Goal: Task Accomplishment & Management: Complete application form

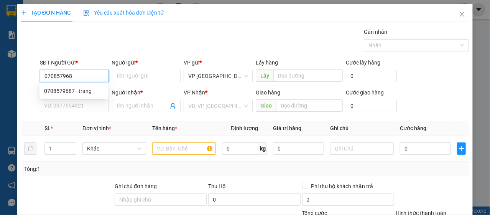
type input "0708579687"
click at [68, 89] on div "0708579687 - trang" at bounding box center [73, 91] width 59 height 8
type input "trang"
type input "0906905579"
type input "QUỲNH"
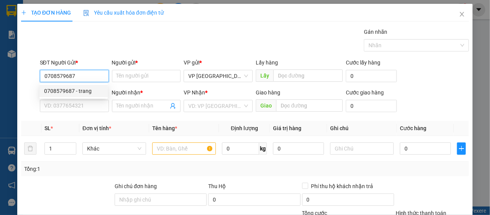
type input "THÁI PHIÊN"
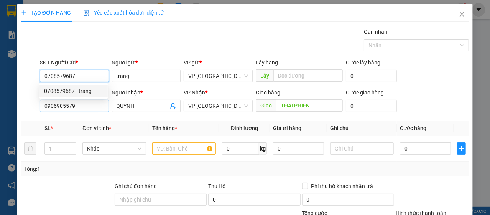
type input "40.000"
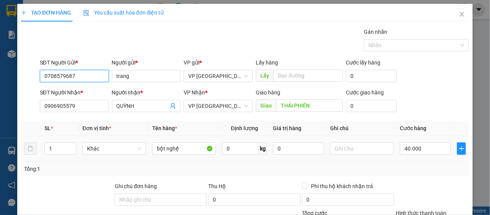
type input "0708579687"
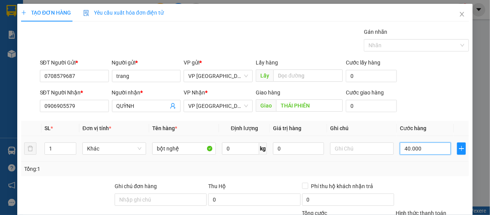
click at [418, 152] on input "40.000" at bounding box center [425, 148] width 51 height 12
type input "5"
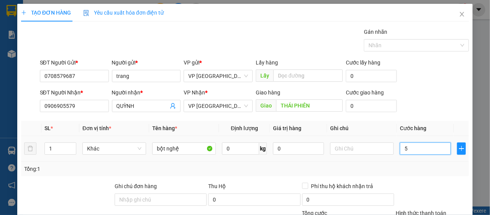
type input "50"
type input "500"
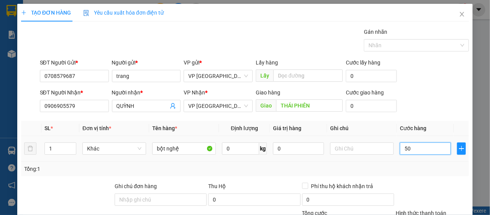
type input "500"
type input "5.000"
type input "50.000"
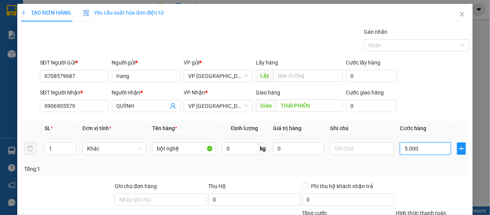
type input "50.000"
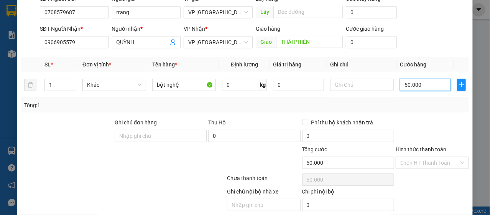
scroll to position [92, 0]
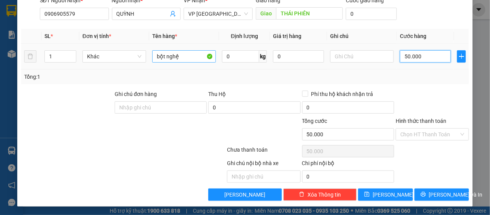
type input "50.000"
click at [164, 59] on input "bột nghệ" at bounding box center [184, 56] width 64 height 12
type input "khăn giấy ướt"
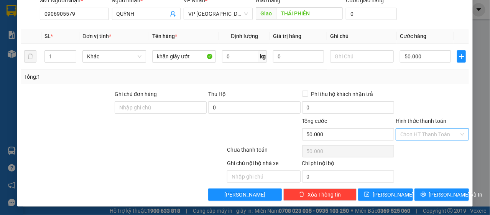
click at [400, 135] on input "Hình thức thanh toán" at bounding box center [429, 133] width 59 height 11
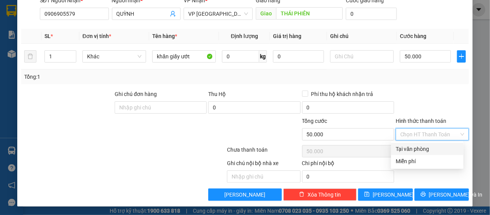
drag, startPoint x: 404, startPoint y: 146, endPoint x: 403, endPoint y: 151, distance: 4.8
click at [404, 146] on div "Tại văn phòng" at bounding box center [426, 148] width 63 height 8
type input "0"
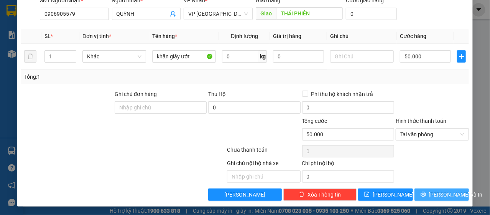
click at [431, 194] on span "[PERSON_NAME] và In" at bounding box center [456, 194] width 54 height 8
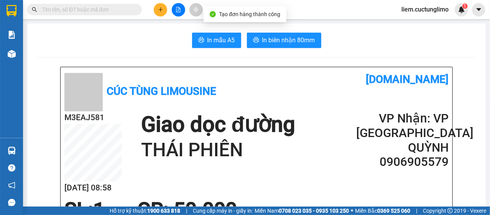
click at [302, 34] on button "In biên nhận 80mm" at bounding box center [284, 40] width 74 height 15
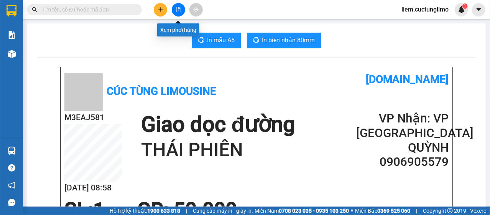
click at [166, 16] on div at bounding box center [177, 9] width 57 height 13
click at [162, 12] on icon "plus" at bounding box center [160, 9] width 5 height 5
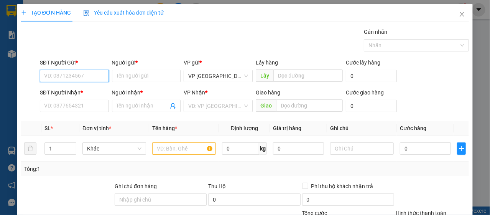
click at [91, 76] on input "SĐT Người Gửi *" at bounding box center [74, 76] width 69 height 12
click at [94, 79] on input "0935253525" at bounding box center [74, 76] width 69 height 12
type input "0935253525"
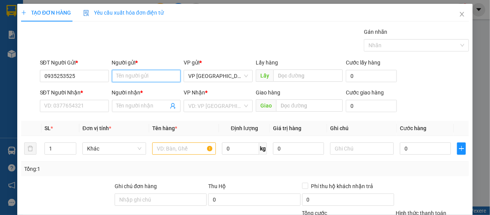
click at [127, 80] on input "Người gửi *" at bounding box center [146, 76] width 69 height 12
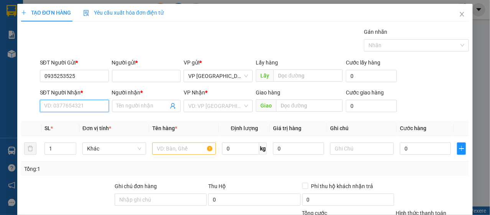
click at [91, 104] on input "SĐT Người Nhận *" at bounding box center [74, 106] width 69 height 12
type input "0904354556"
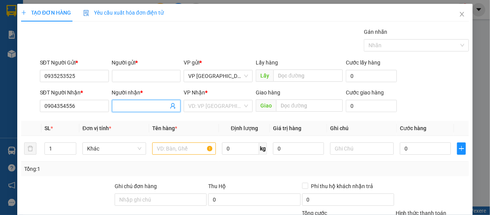
click at [135, 108] on input "Người nhận *" at bounding box center [143, 106] width 52 height 8
click at [218, 104] on input "search" at bounding box center [215, 105] width 54 height 11
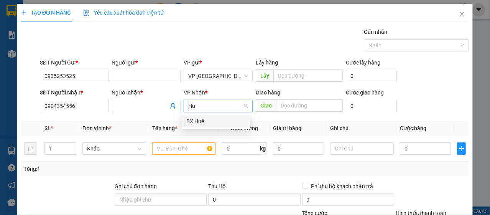
type input "Huế"
click at [213, 121] on div "BX Huế" at bounding box center [215, 121] width 59 height 8
click at [173, 138] on td at bounding box center [184, 149] width 70 height 26
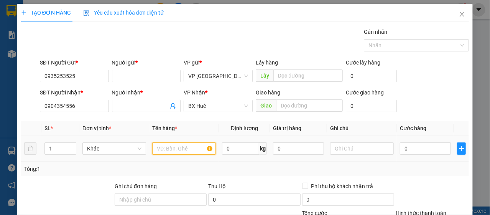
click at [178, 151] on input "text" at bounding box center [184, 148] width 64 height 12
click at [178, 146] on input "Aó" at bounding box center [184, 148] width 64 height 12
type input "a"
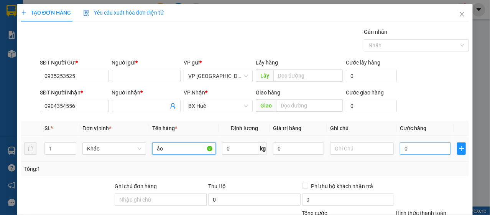
type input "áo"
click at [402, 151] on input "0" at bounding box center [425, 148] width 51 height 12
type input "7"
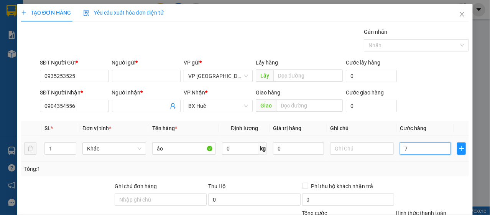
type input "7"
type input "70"
type input "700"
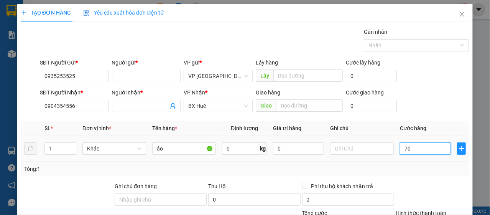
type input "700"
type input "7.000"
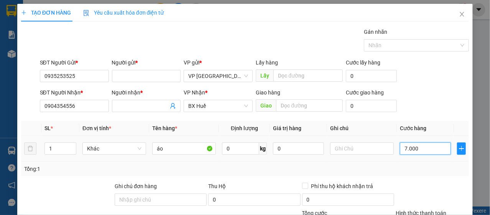
type input "70.000"
click at [421, 143] on input "70.000" at bounding box center [425, 148] width 51 height 12
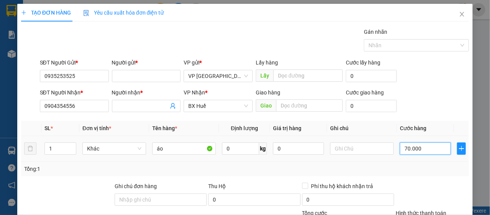
click at [421, 143] on input "70.000" at bounding box center [425, 148] width 51 height 12
type input "5"
type input "50"
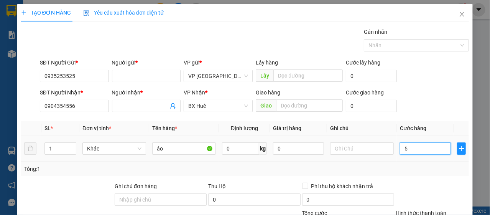
type input "50"
type input "500"
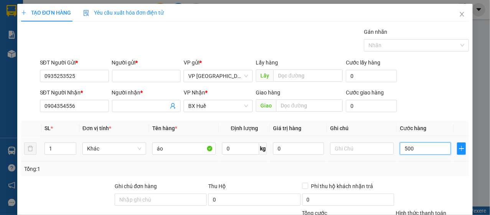
type input "5.000"
type input "50.000"
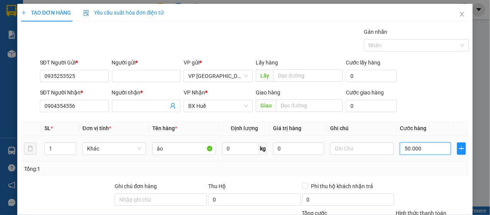
type input "50.000"
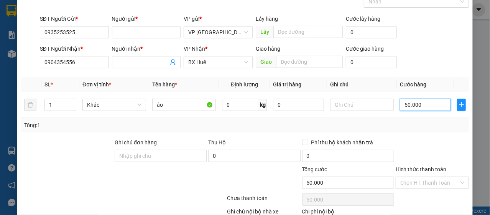
scroll to position [77, 0]
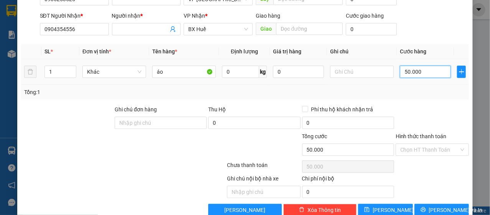
click at [430, 73] on input "50.000" at bounding box center [425, 72] width 51 height 12
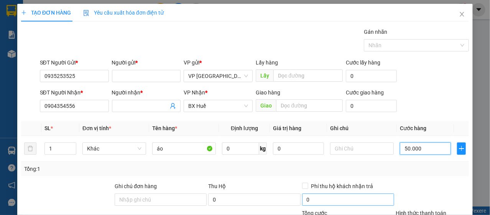
scroll to position [92, 0]
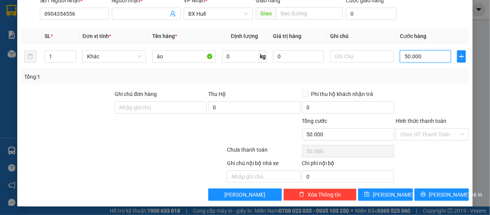
type input "50.000"
drag, startPoint x: 423, startPoint y: 117, endPoint x: 423, endPoint y: 126, distance: 9.2
click at [423, 121] on label "Hình thức thanh toán" at bounding box center [420, 121] width 51 height 6
click at [423, 128] on input "Hình thức thanh toán" at bounding box center [429, 133] width 59 height 11
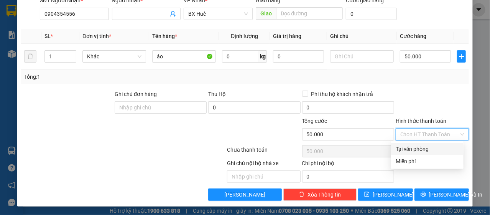
drag, startPoint x: 423, startPoint y: 126, endPoint x: 423, endPoint y: 131, distance: 4.2
click at [423, 127] on div "Hình thức thanh toán Chọn HT Thanh Toán" at bounding box center [431, 130] width 73 height 27
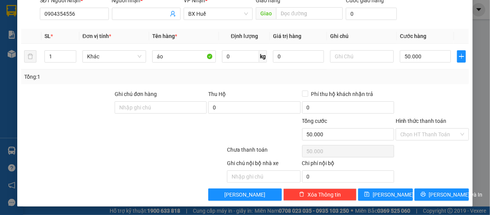
click at [403, 91] on div at bounding box center [432, 103] width 75 height 27
click at [421, 133] on input "Hình thức thanh toán" at bounding box center [429, 133] width 59 height 11
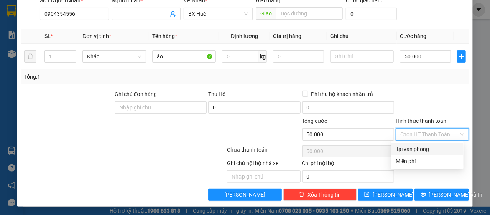
click at [420, 149] on div "Tại văn phòng" at bounding box center [426, 148] width 63 height 8
type input "0"
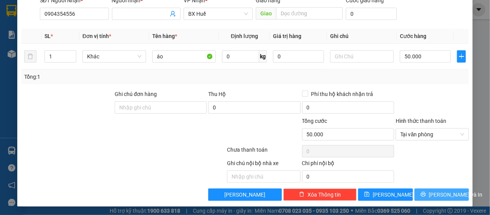
click at [430, 197] on span "[PERSON_NAME] và In" at bounding box center [456, 194] width 54 height 8
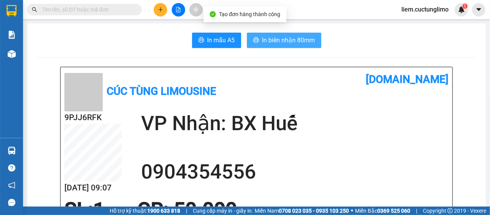
click at [303, 43] on span "In biên nhận 80mm" at bounding box center [288, 40] width 53 height 10
click at [262, 38] on span "In biên nhận 80mm" at bounding box center [288, 40] width 53 height 10
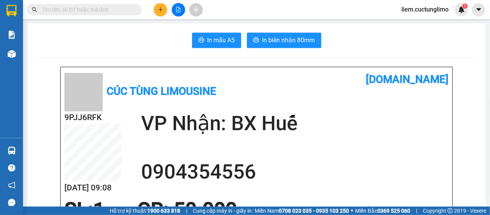
click at [164, 214] on span "Hỗ trợ kỹ thuật: 1900 633 818" at bounding box center [145, 210] width 71 height 8
